Goal: Task Accomplishment & Management: Use online tool/utility

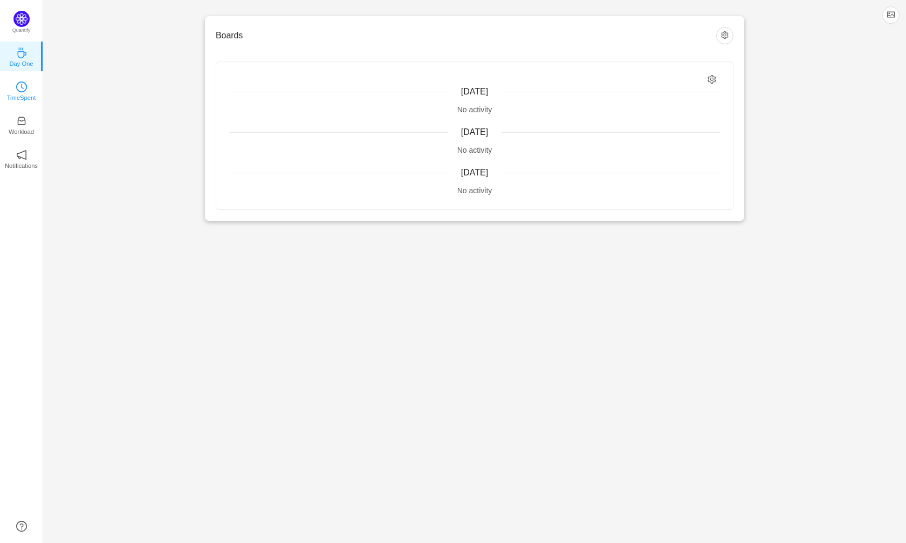
click at [7, 101] on p "TimeSpent" at bounding box center [21, 98] width 29 height 10
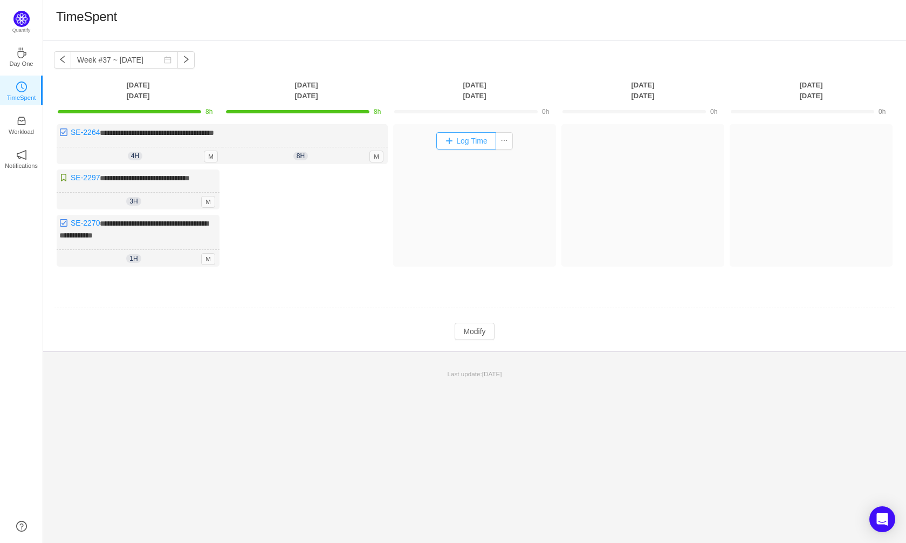
click at [475, 142] on button "Log Time" at bounding box center [466, 140] width 60 height 17
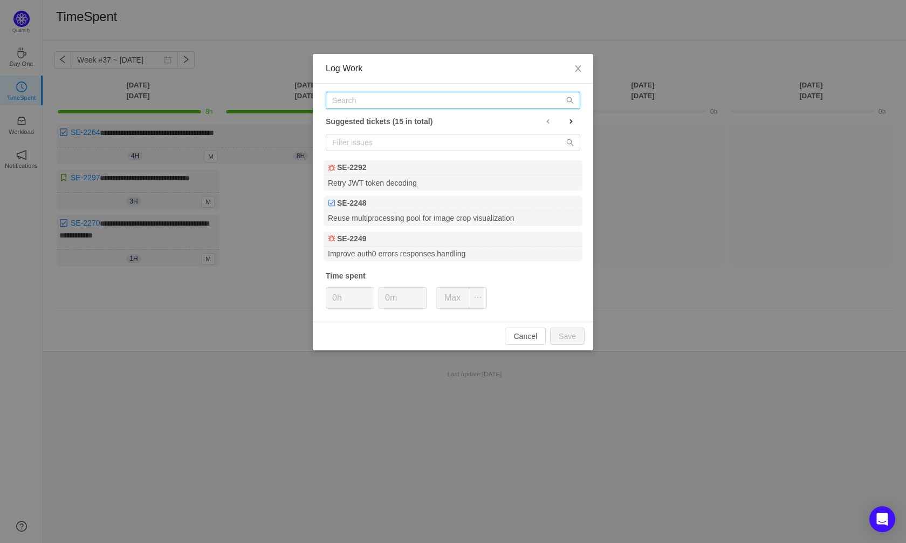
click at [340, 97] on input "text" at bounding box center [453, 100] width 255 height 17
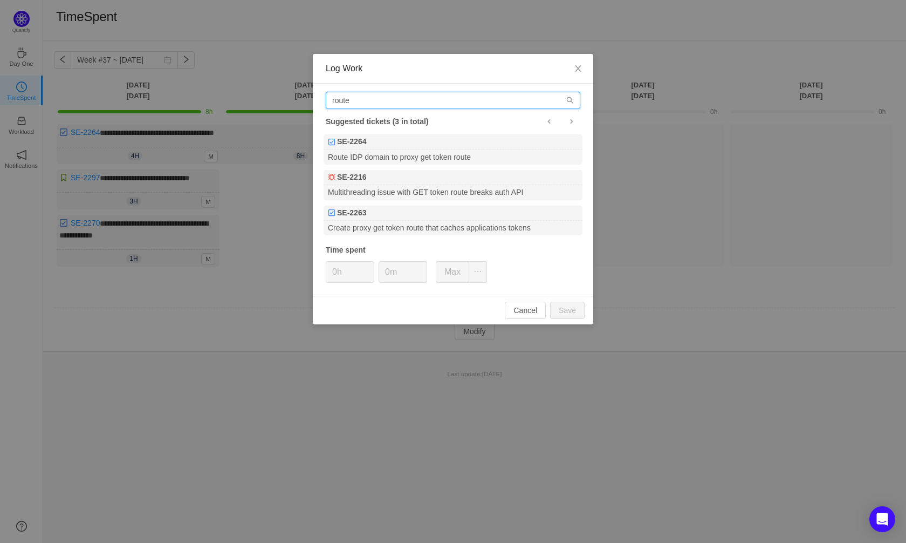
type input "route"
click at [386, 166] on ul "SE-2264 Route IDP domain to proxy get token route SE-2216 Multithreading issue …" at bounding box center [453, 185] width 260 height 102
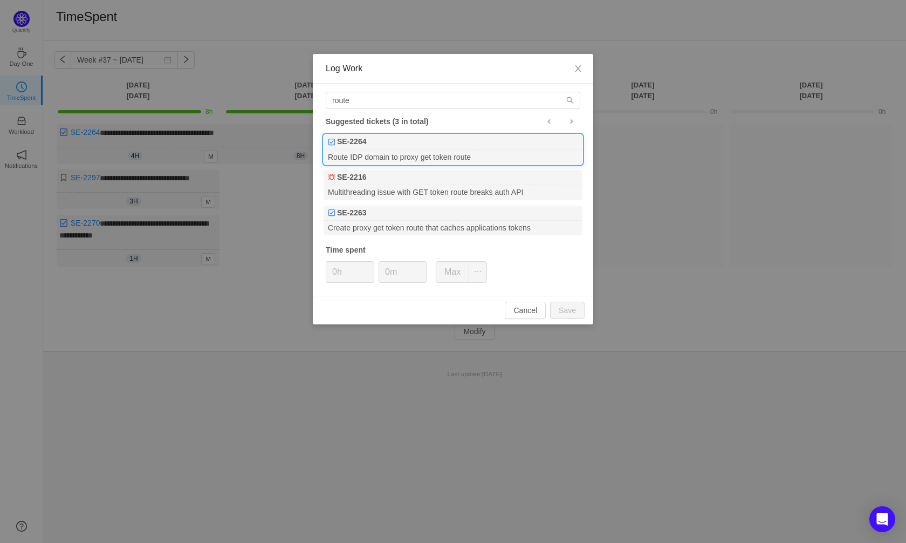
click at [387, 155] on div "Route IDP domain to proxy get token route" at bounding box center [453, 156] width 259 height 15
click at [338, 282] on input "0h" at bounding box center [349, 272] width 47 height 20
click at [578, 312] on button "Save" at bounding box center [567, 309] width 35 height 17
type input "0h"
